Goal: Book appointment/travel/reservation

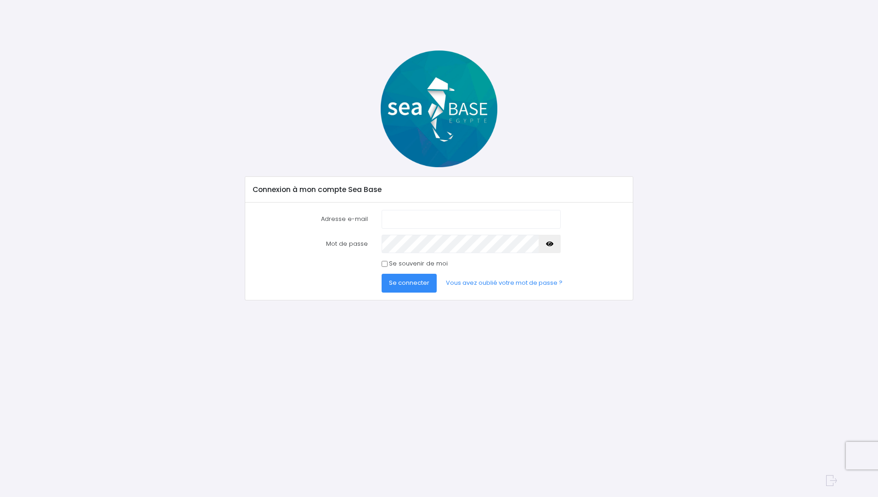
click at [411, 222] on input "Adresse e-mail" at bounding box center [471, 219] width 179 height 18
type input "[EMAIL_ADDRESS][DOMAIN_NAME]"
click at [382, 274] on button "Se connecter" at bounding box center [409, 283] width 55 height 18
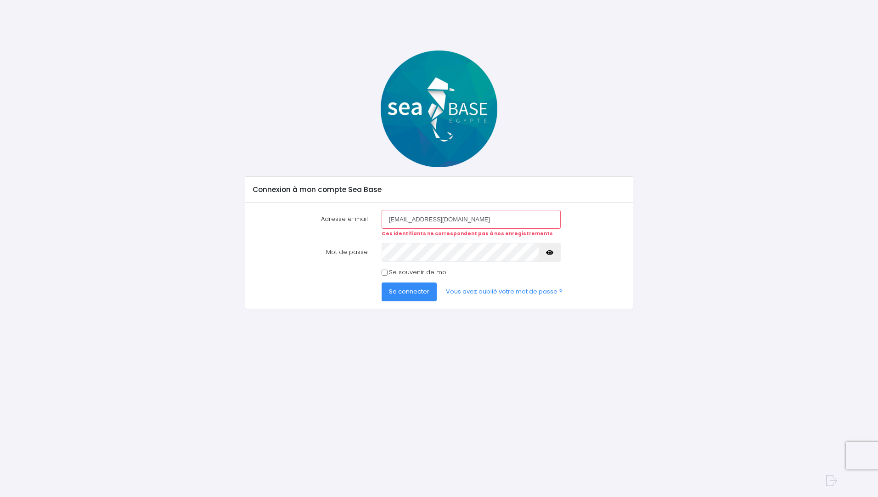
drag, startPoint x: 470, startPoint y: 217, endPoint x: 427, endPoint y: 217, distance: 43.6
click at [427, 217] on input "[EMAIL_ADDRESS][DOMAIN_NAME]" at bounding box center [471, 219] width 179 height 18
type input "smeyzonnet@yahoo.fr"
click at [382, 282] on button "Se connecter" at bounding box center [409, 291] width 55 height 18
click at [465, 225] on input "smeyzonnet@yahoo.fr" at bounding box center [471, 219] width 179 height 18
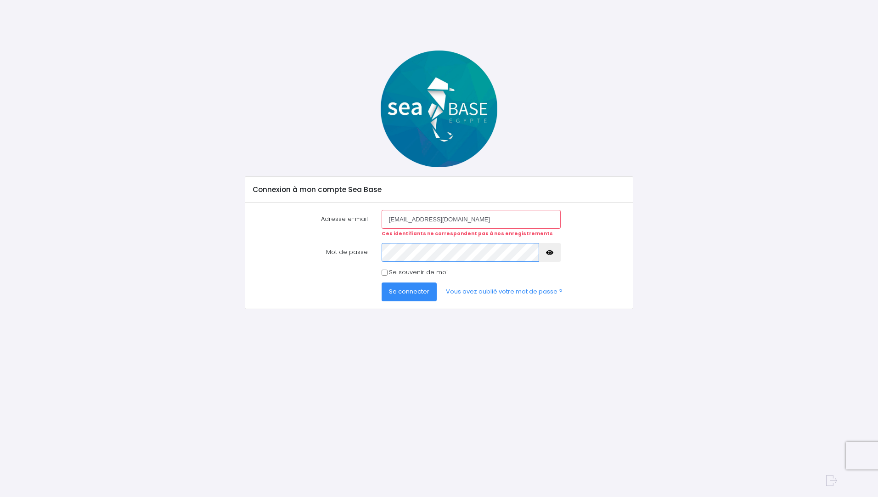
click at [382, 282] on button "Se connecter" at bounding box center [409, 291] width 55 height 18
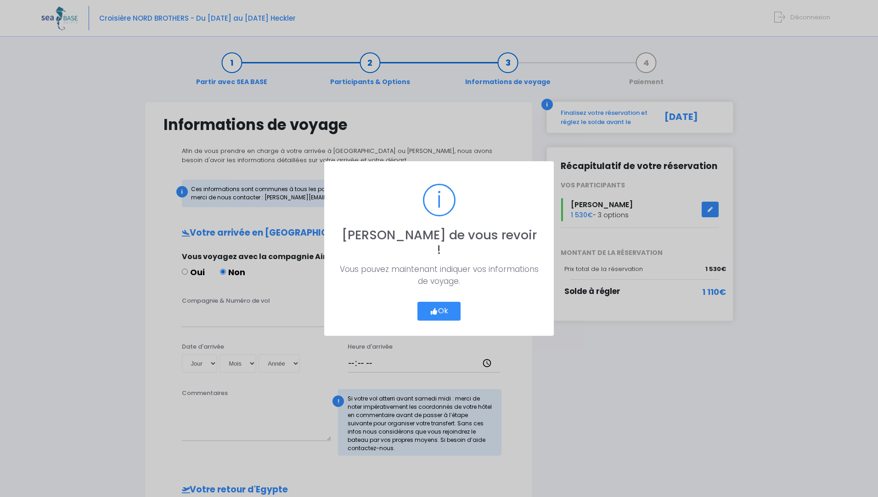
click at [437, 302] on button "Ok" at bounding box center [438, 311] width 43 height 19
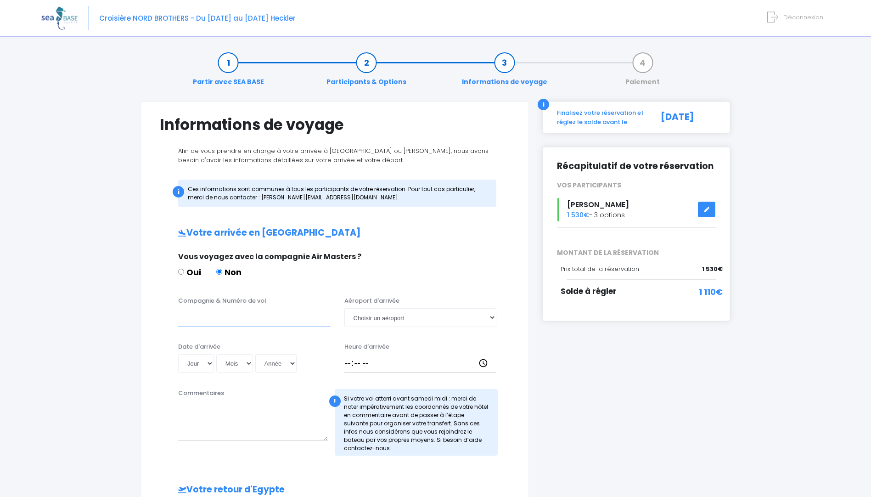
click at [253, 312] on input "Compagnie & Numéro de vol" at bounding box center [254, 317] width 152 height 18
paste input "TO 8066"
type input "Transavia TO 8066"
click at [208, 359] on select "Jour 01 02 03 04 05 06 07 08 09 10 11 12 13 14 15 16 17 18 19 20 21 22 23 24 25…" at bounding box center [196, 363] width 36 height 18
select select "01"
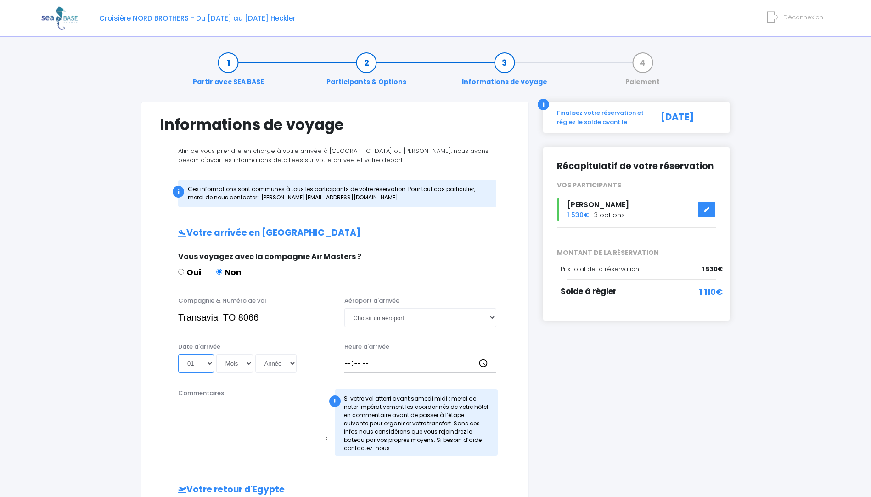
click at [178, 354] on select "Jour 01 02 03 04 05 06 07 08 09 10 11 12 13 14 15 16 17 18 19 20 21 22 23 24 25…" at bounding box center [196, 363] width 36 height 18
click at [240, 363] on select "Mois 01 02 03 04 05 06 07 08 09 10 11 12" at bounding box center [234, 363] width 37 height 18
select select "11"
click at [216, 354] on select "Mois 01 02 03 04 05 06 07 08 09 10 11 12" at bounding box center [234, 363] width 37 height 18
click at [282, 363] on select "Année 2045 2044 2043 2042 2041 2040 2039 2038 2037 2036 2035 2034 2033 2032 203…" at bounding box center [275, 363] width 41 height 18
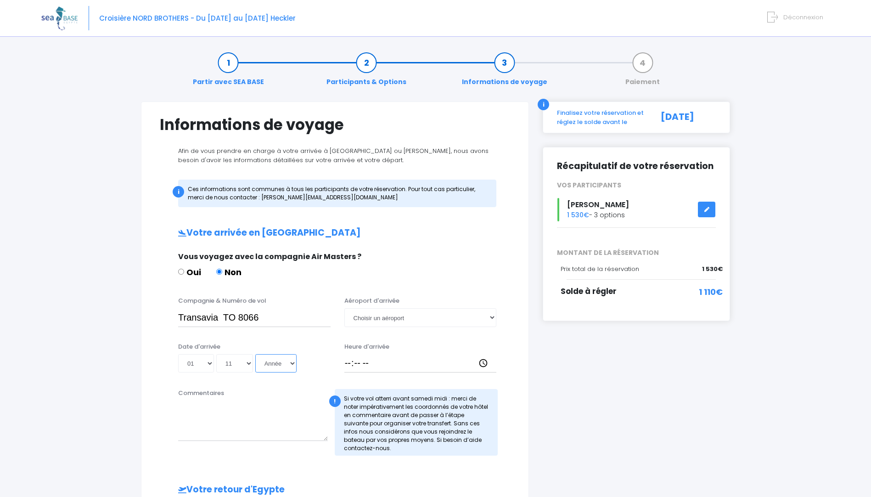
select select "2025"
click at [255, 354] on select "Année 2045 2044 2043 2042 2041 2040 2039 2038 2037 2036 2035 2034 2033 2032 203…" at bounding box center [275, 363] width 41 height 18
type input "2025-11-01"
click at [373, 317] on select "Choisir un aéroport Hurghada Marsa Alam" at bounding box center [420, 317] width 152 height 18
select select "Hurghada"
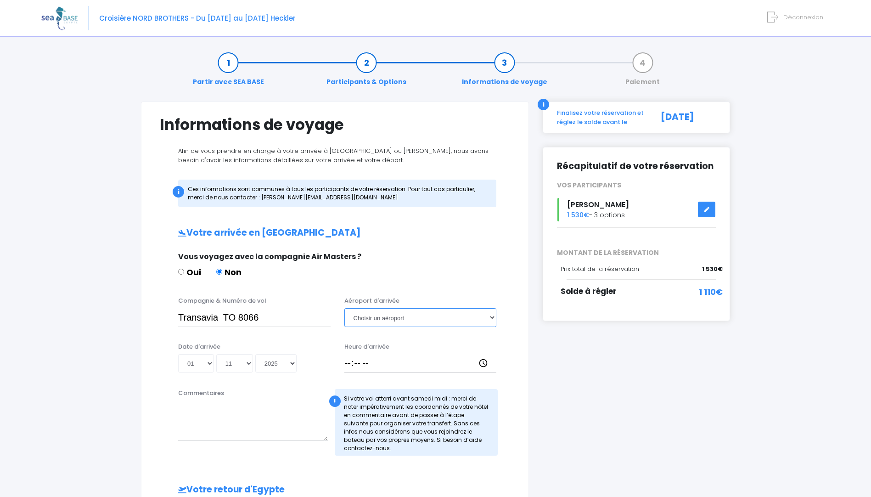
click at [344, 308] on select "Choisir un aéroport Hurghada Marsa Alam" at bounding box center [420, 317] width 152 height 18
click at [364, 363] on input "Heure d'arrivée" at bounding box center [420, 363] width 152 height 18
type input "18:30"
click at [268, 411] on textarea "Commentaires" at bounding box center [253, 420] width 150 height 40
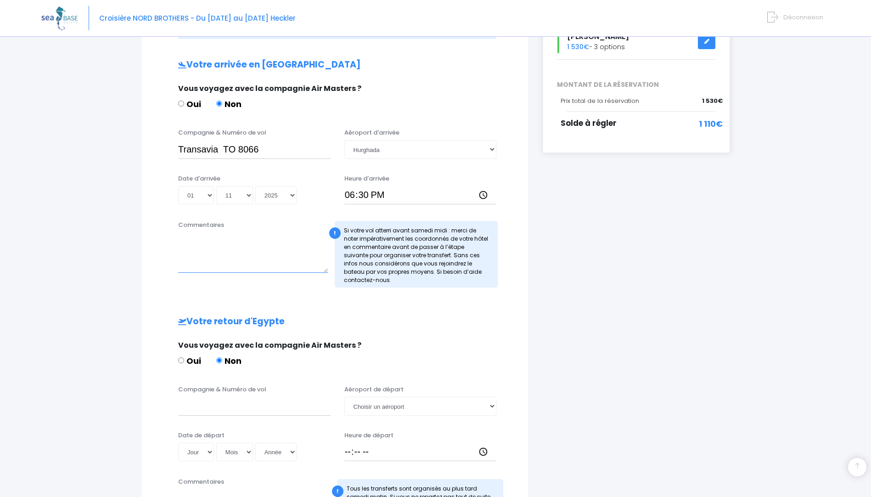
scroll to position [184, 0]
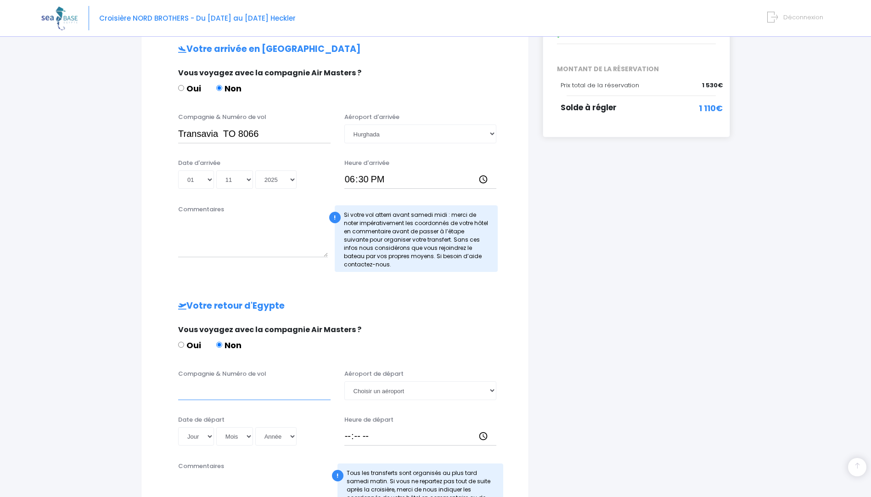
click at [207, 390] on input "Compagnie & Numéro de vol" at bounding box center [254, 390] width 152 height 18
paste input "TO 8067"
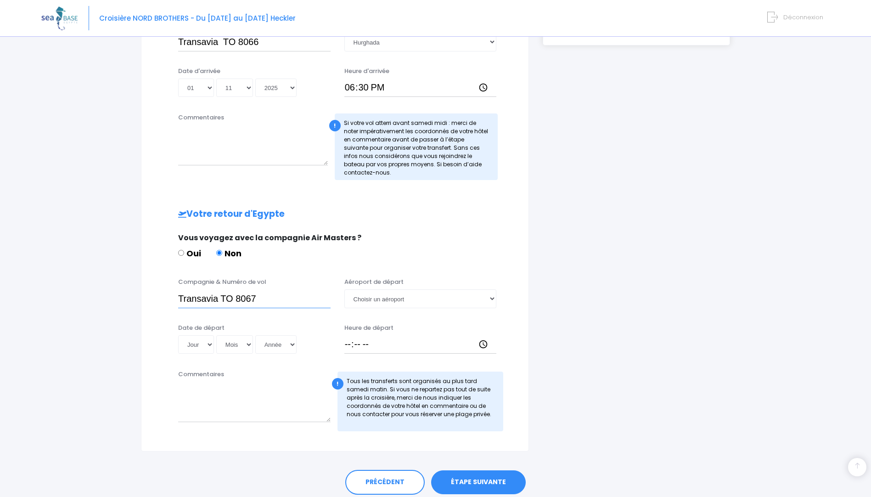
scroll to position [230, 0]
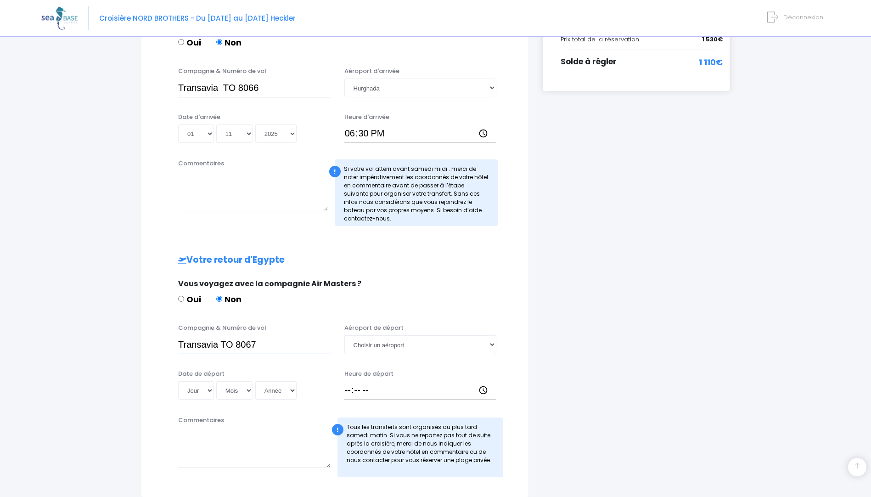
type input "Transavia TO 8067"
click at [401, 348] on select "Choisir un aéroport Hurghada Marsa Alam" at bounding box center [420, 344] width 152 height 18
select select "Hurghada"
click at [344, 335] on select "Choisir un aéroport Hurghada Marsa Alam" at bounding box center [420, 344] width 152 height 18
click at [203, 393] on select "Jour 01 02 03 04 05 06 07 08 09 10 11 12 13 14 15 16 17 18 19 20 21 22 23 24 25…" at bounding box center [196, 390] width 36 height 18
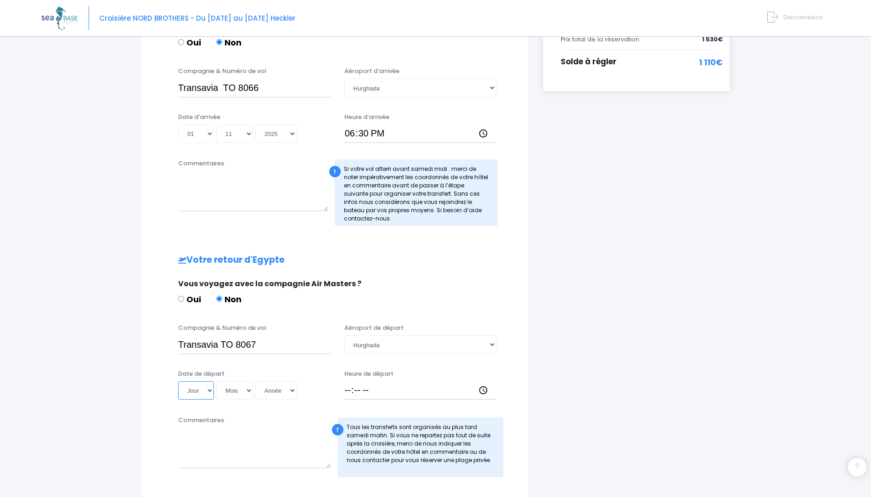
select select "08"
click at [178, 381] on select "Jour 01 02 03 04 05 06 07 08 09 10 11 12 13 14 15 16 17 18 19 20 21 22 23 24 25…" at bounding box center [196, 390] width 36 height 18
click at [243, 389] on select "Mois 01 02 03 04 05 06 07 08 09 10 11 12" at bounding box center [234, 390] width 37 height 18
select select "11"
click at [216, 381] on select "Mois 01 02 03 04 05 06 07 08 09 10 11 12" at bounding box center [234, 390] width 37 height 18
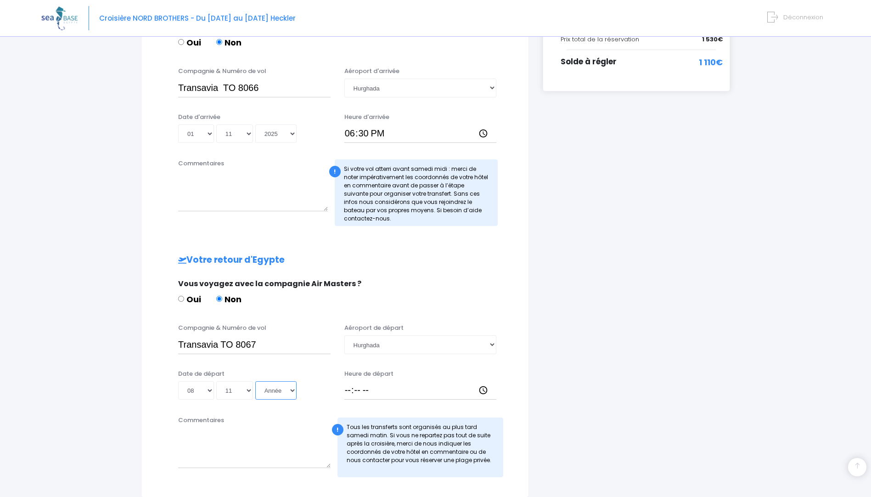
click at [279, 390] on select "Année 2045 2044 2043 2042 2041 2040 2039 2038 2037 2036 2035 2034 2033 2032 203…" at bounding box center [275, 390] width 41 height 18
select select "2025"
click at [255, 381] on select "Année 2045 2044 2043 2042 2041 2040 2039 2038 2037 2036 2035 2034 2033 2032 203…" at bounding box center [275, 390] width 41 height 18
type input "2025-11-08"
click at [346, 389] on input "Heure de départ" at bounding box center [420, 390] width 152 height 18
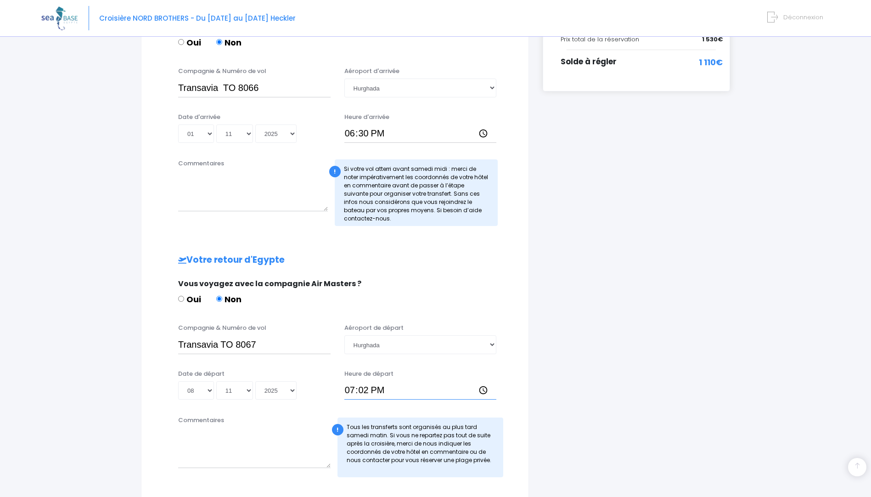
type input "19:25"
click at [286, 418] on div "Commentaires" at bounding box center [254, 447] width 166 height 62
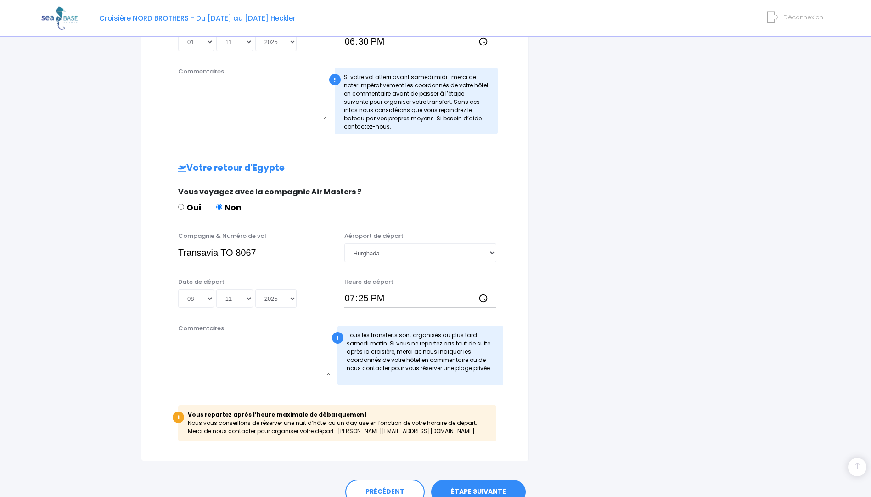
scroll to position [366, 0]
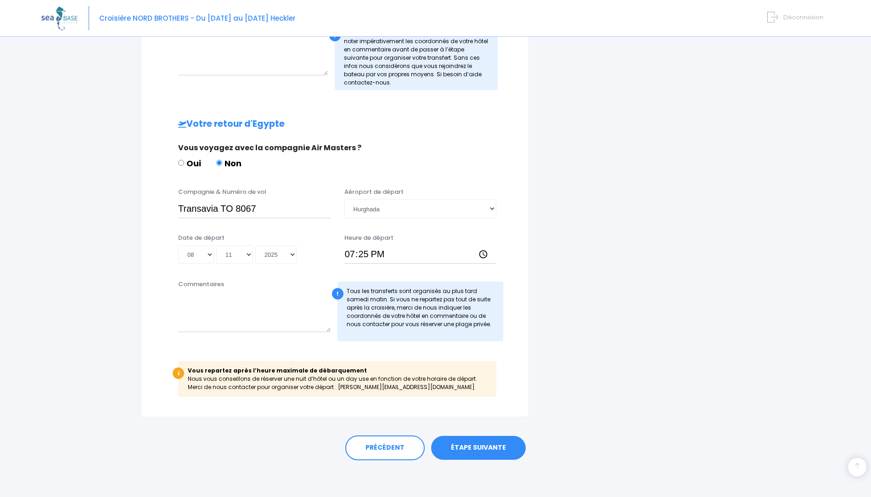
click at [477, 447] on link "ÉTAPE SUIVANTE" at bounding box center [478, 448] width 95 height 24
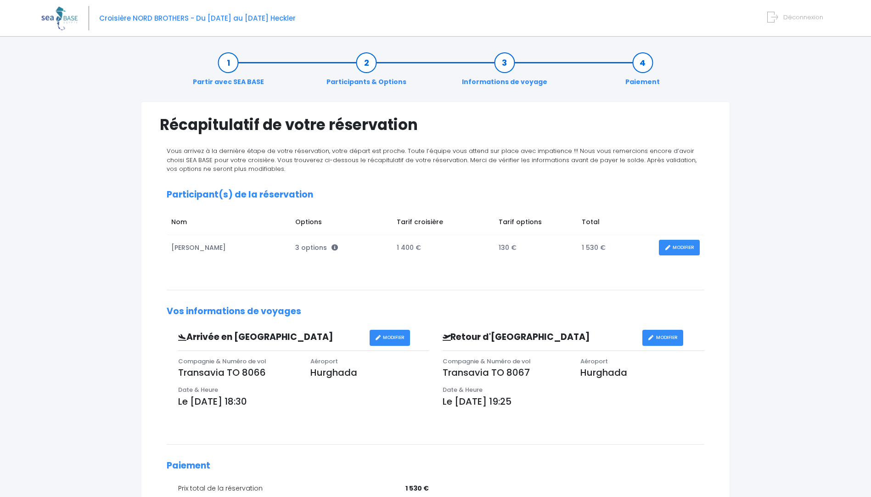
click at [793, 14] on span "Déconnexion" at bounding box center [803, 17] width 40 height 9
